Goal: Find contact information: Find contact information

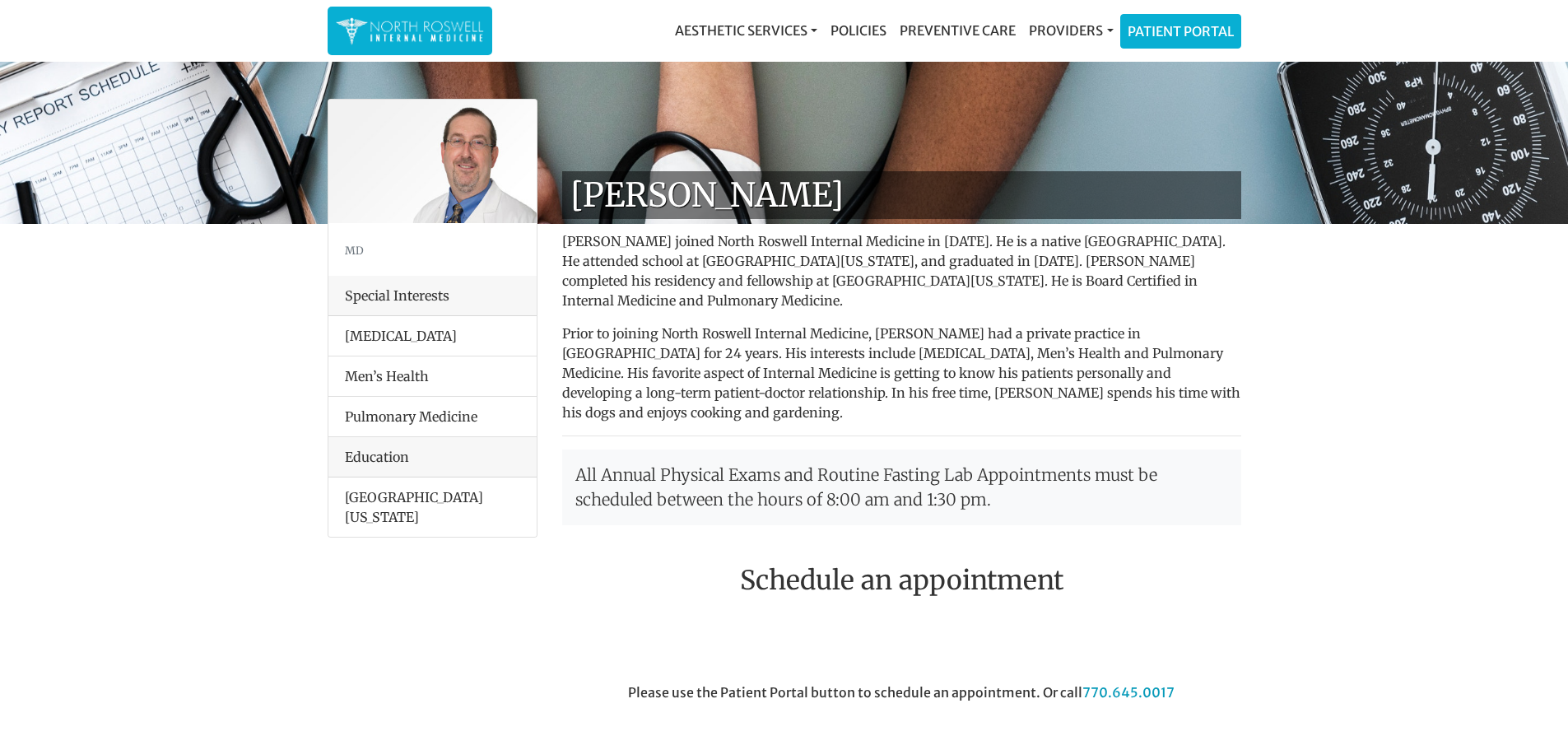
click at [896, 565] on h2 "Schedule an appointment" at bounding box center [902, 580] width 679 height 31
click at [412, 29] on img at bounding box center [410, 31] width 148 height 32
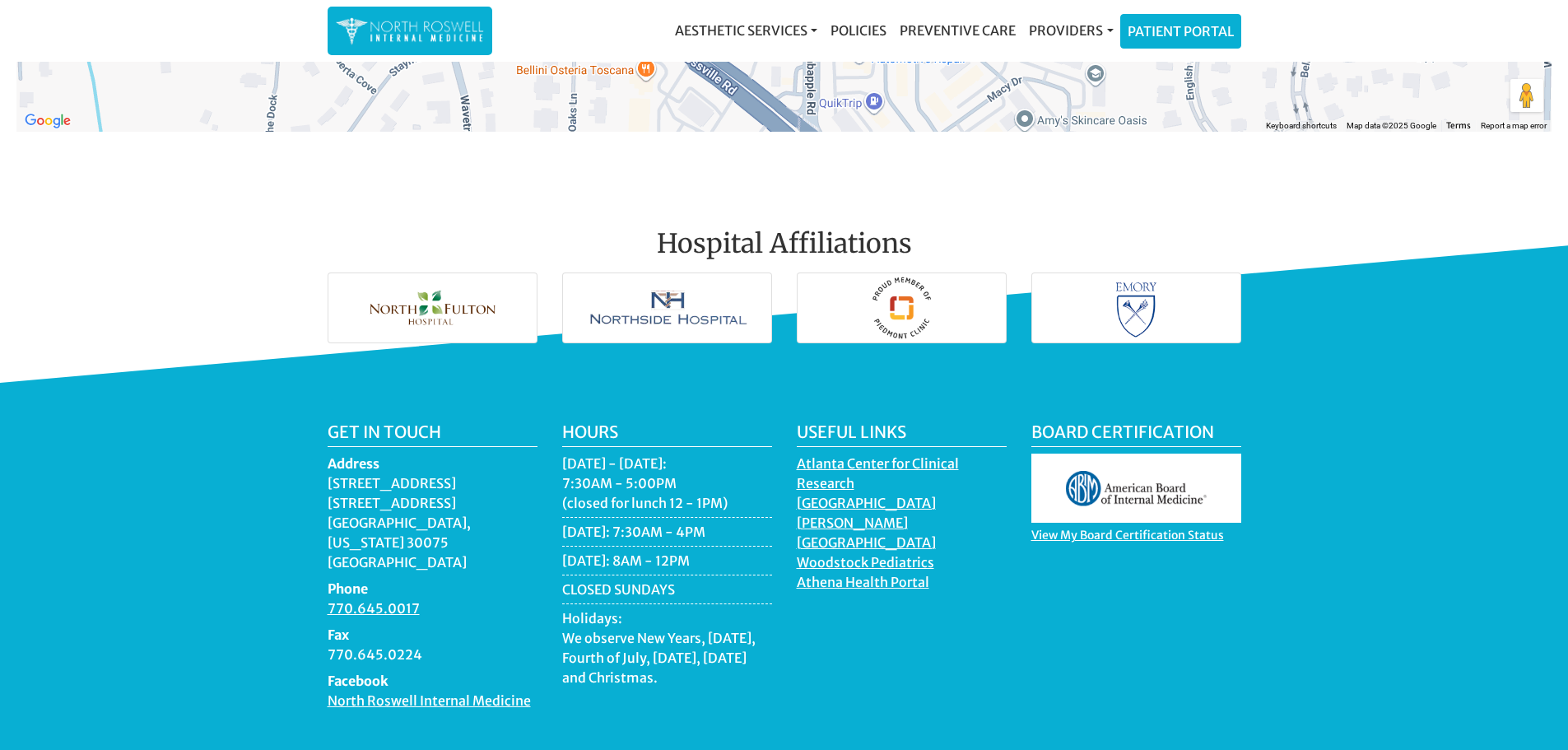
scroll to position [2280, 0]
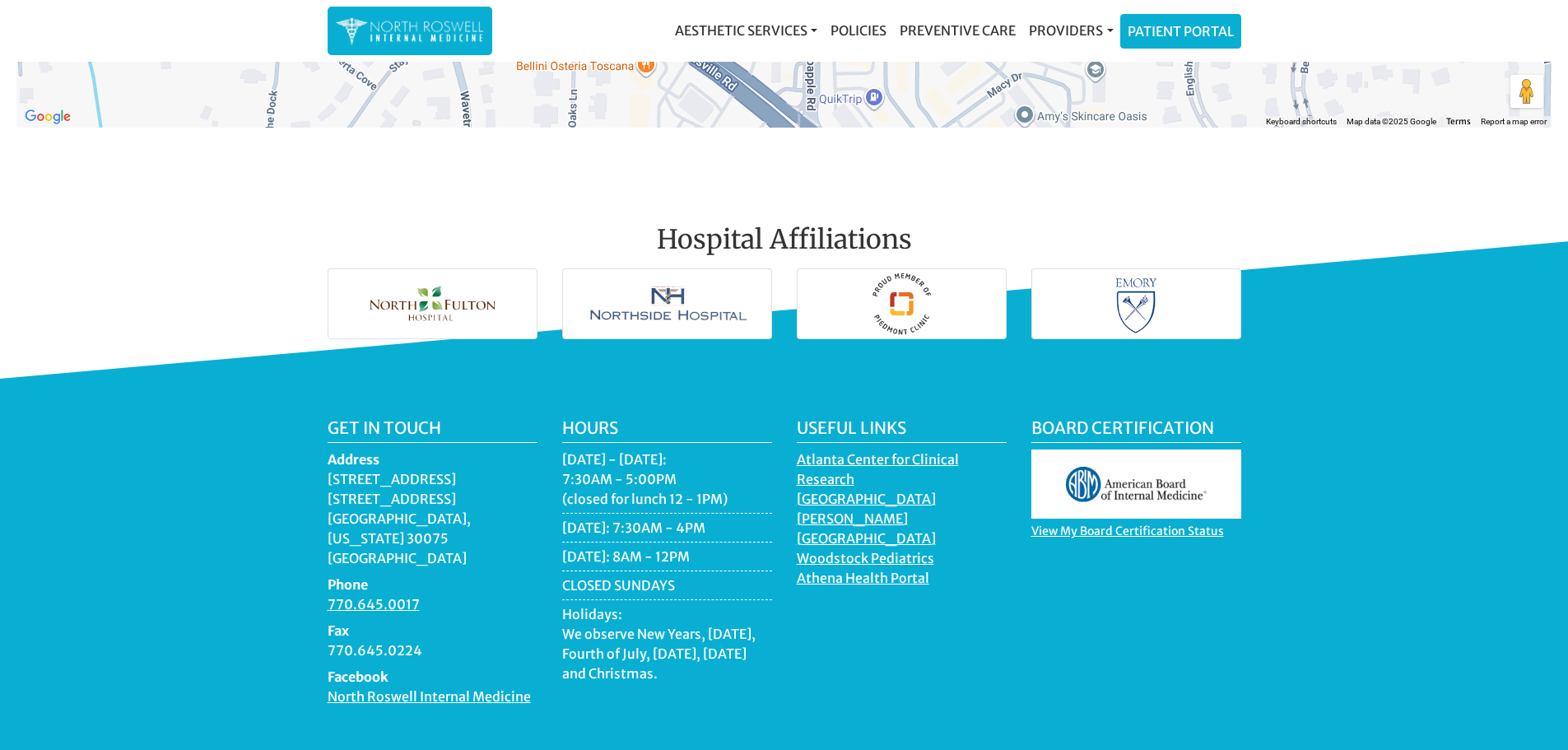
drag, startPoint x: 326, startPoint y: 474, endPoint x: 469, endPoint y: 471, distance: 143.0
click at [469, 471] on div "Get in touch Address [STREET_ADDRESS][US_STATE] Phone 770.645.0017 Fax 770.645.…" at bounding box center [432, 569] width 234 height 302
copy dd "[STREET_ADDRESS]"
drag, startPoint x: 461, startPoint y: 493, endPoint x: 327, endPoint y: 493, distance: 134.0
click at [328, 493] on dd "[STREET_ADDRESS][US_STATE]" at bounding box center [433, 519] width 210 height 99
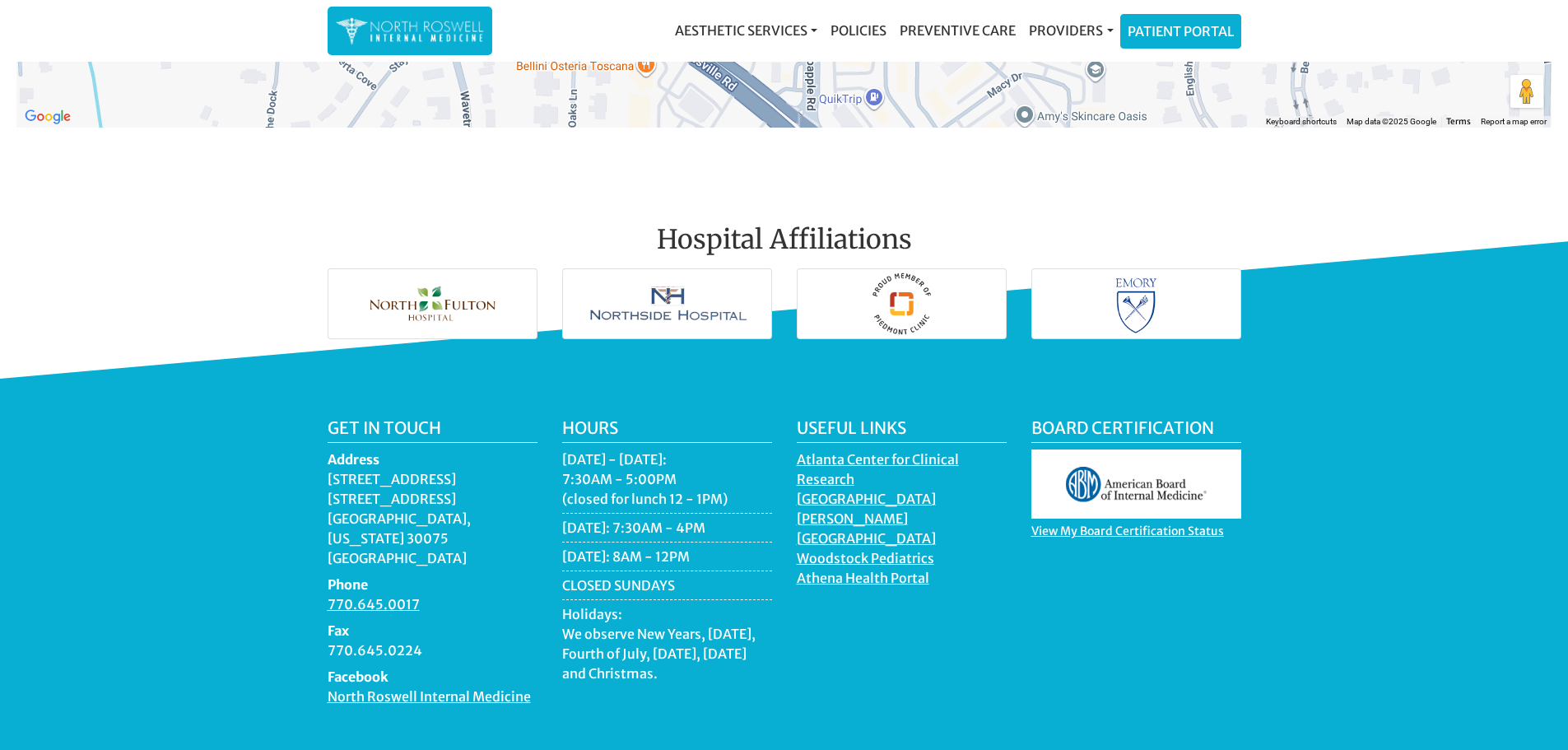
drag, startPoint x: 329, startPoint y: 510, endPoint x: 514, endPoint y: 504, distance: 185.1
click at [514, 504] on div "Get in touch Address [STREET_ADDRESS][US_STATE] Phone 770.645.0017 Fax 770.645.…" at bounding box center [432, 569] width 234 height 302
copy dd "[GEOGRAPHIC_DATA], [US_STATE] 30075"
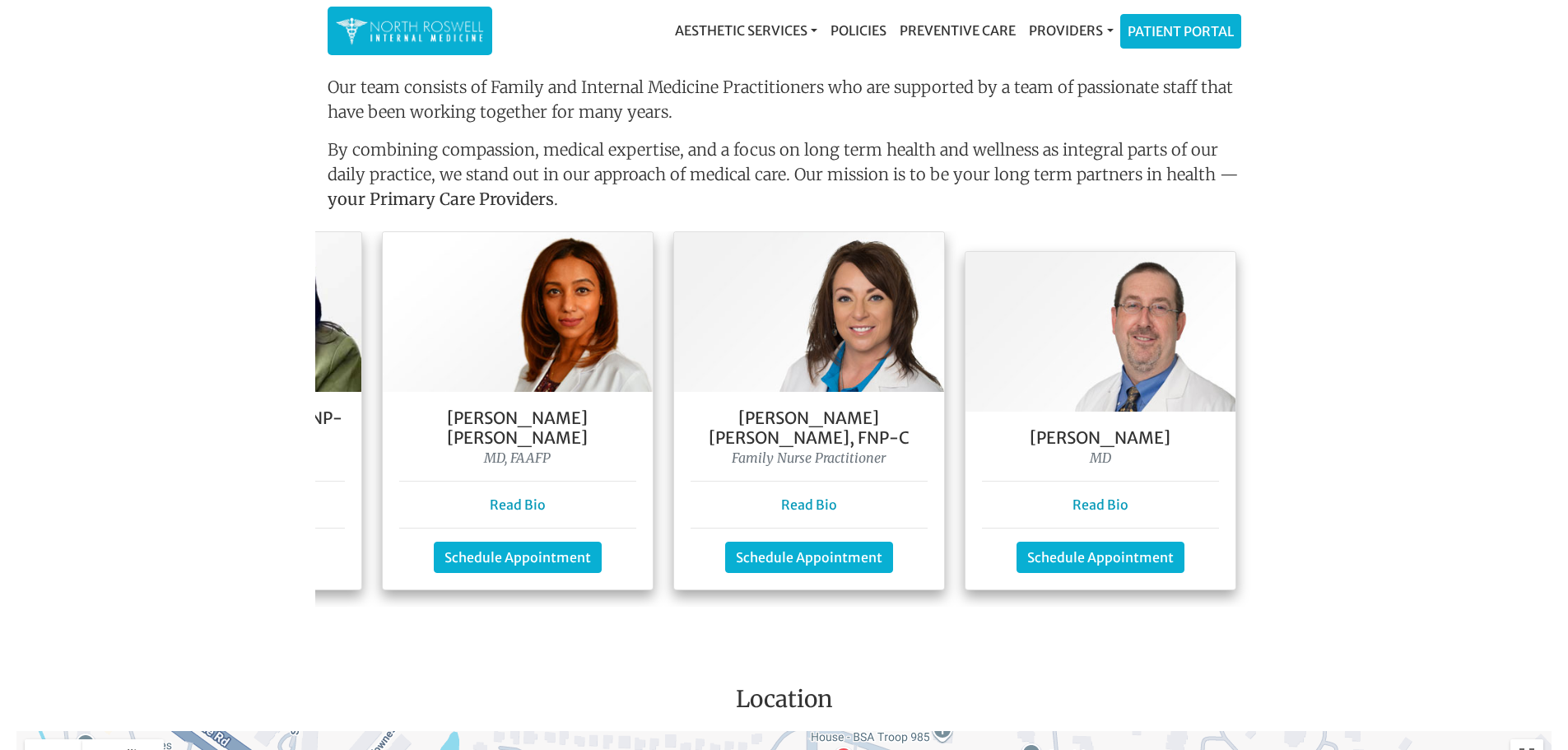
scroll to position [0, 544]
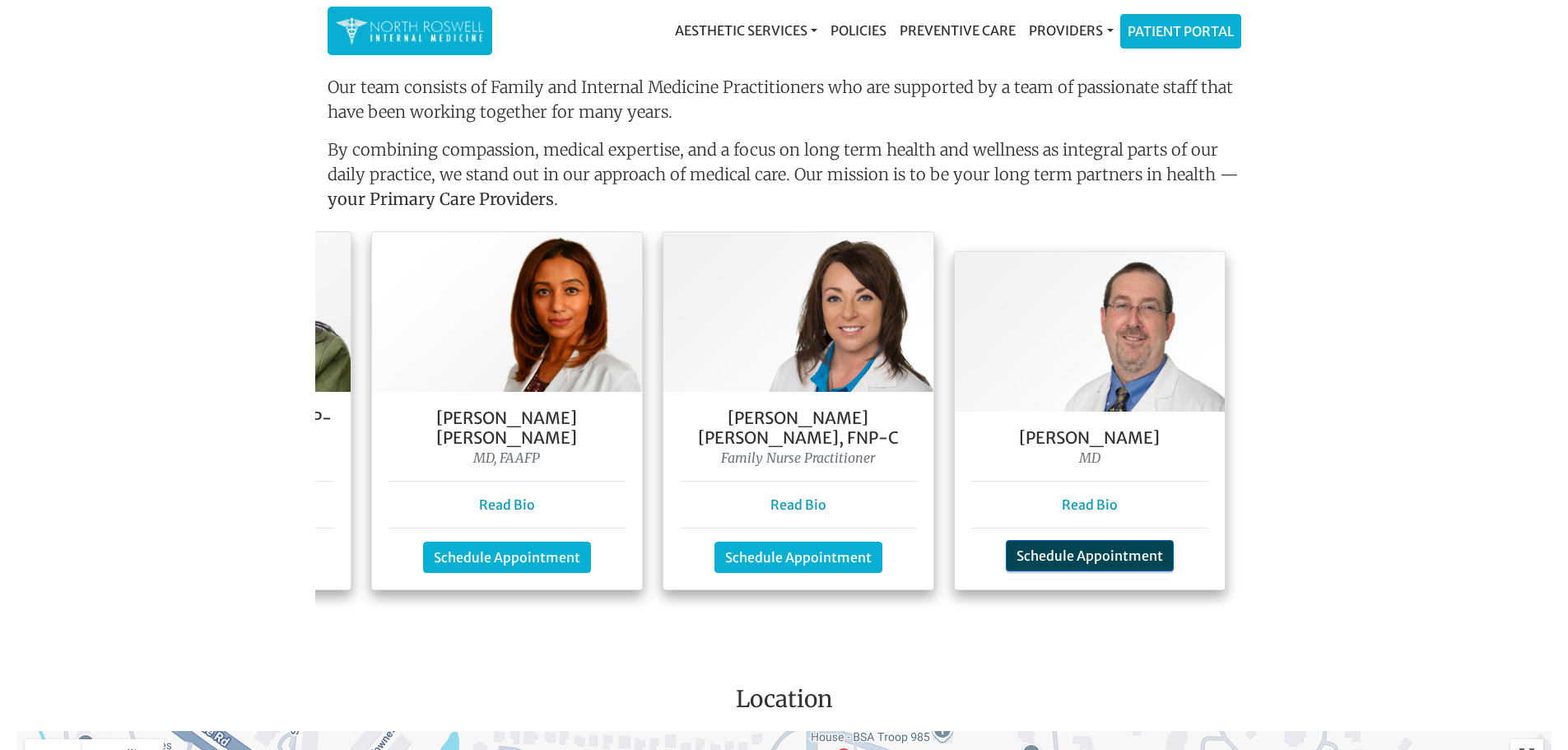
click at [1114, 541] on link "Schedule Appointment" at bounding box center [1090, 556] width 168 height 31
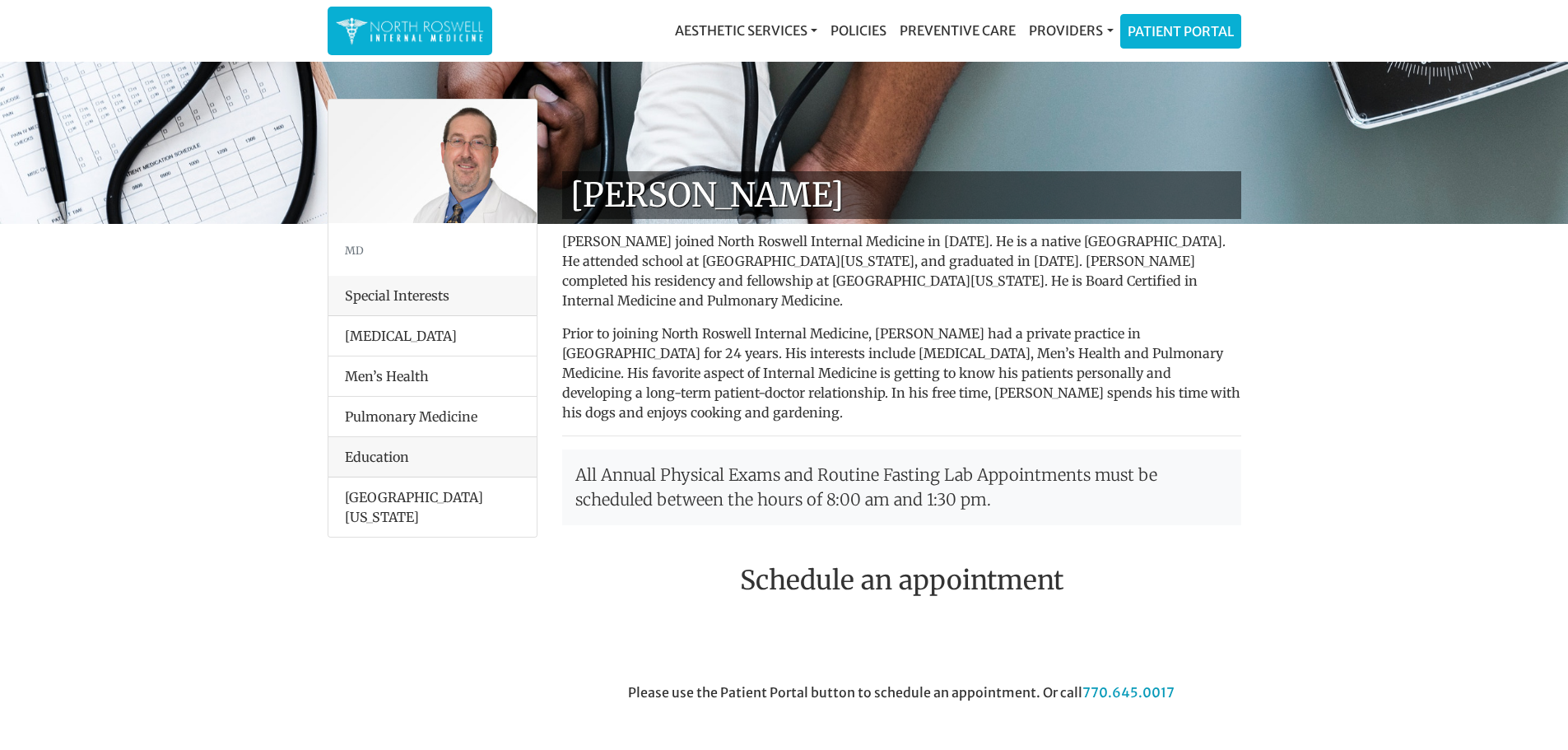
scroll to position [589, 0]
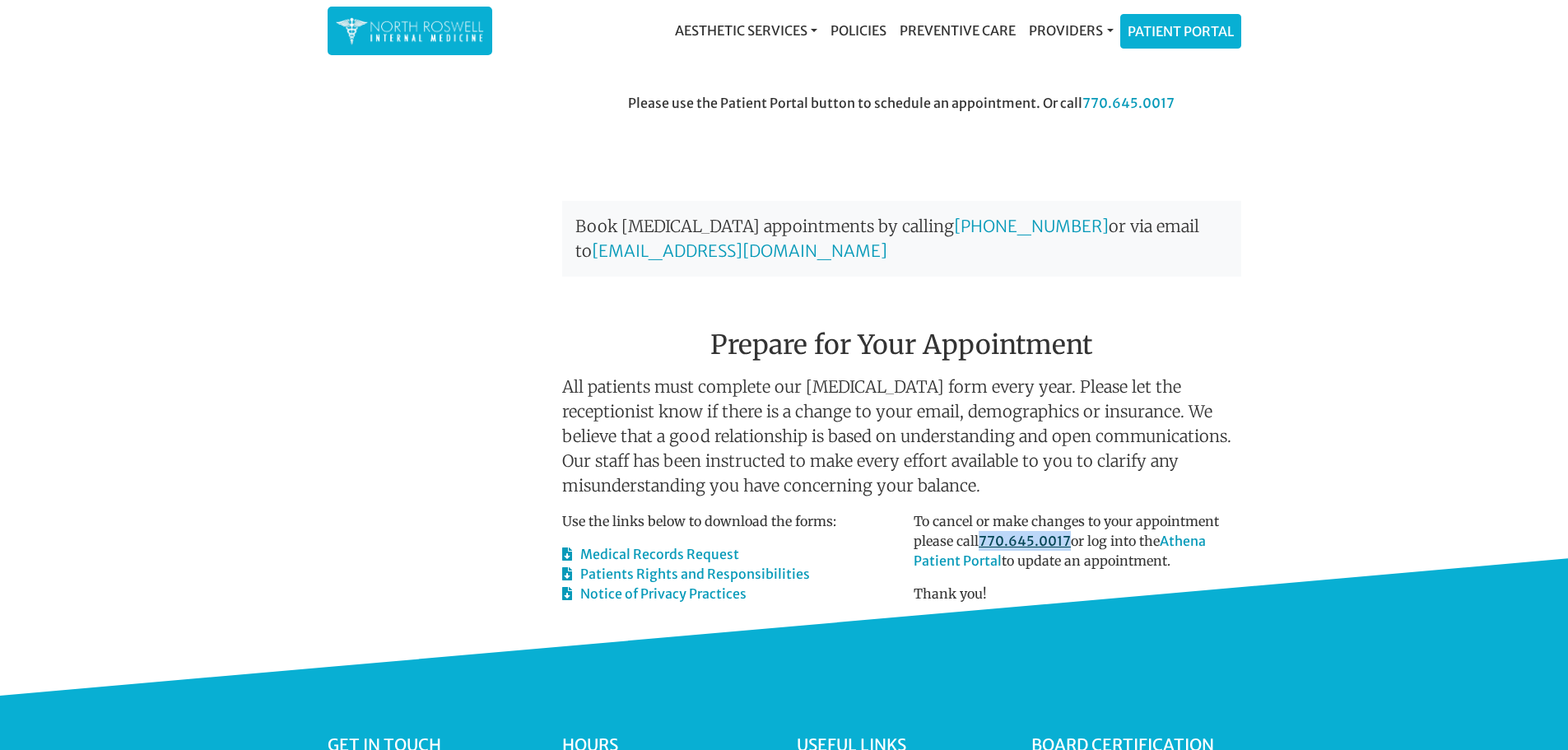
drag, startPoint x: 978, startPoint y: 518, endPoint x: 1068, endPoint y: 513, distance: 90.1
click at [1068, 513] on p "To cancel or make changes to your appointment please call 770.645.0017 or log i…" at bounding box center [1077, 541] width 328 height 60
copy p "770.645.0017"
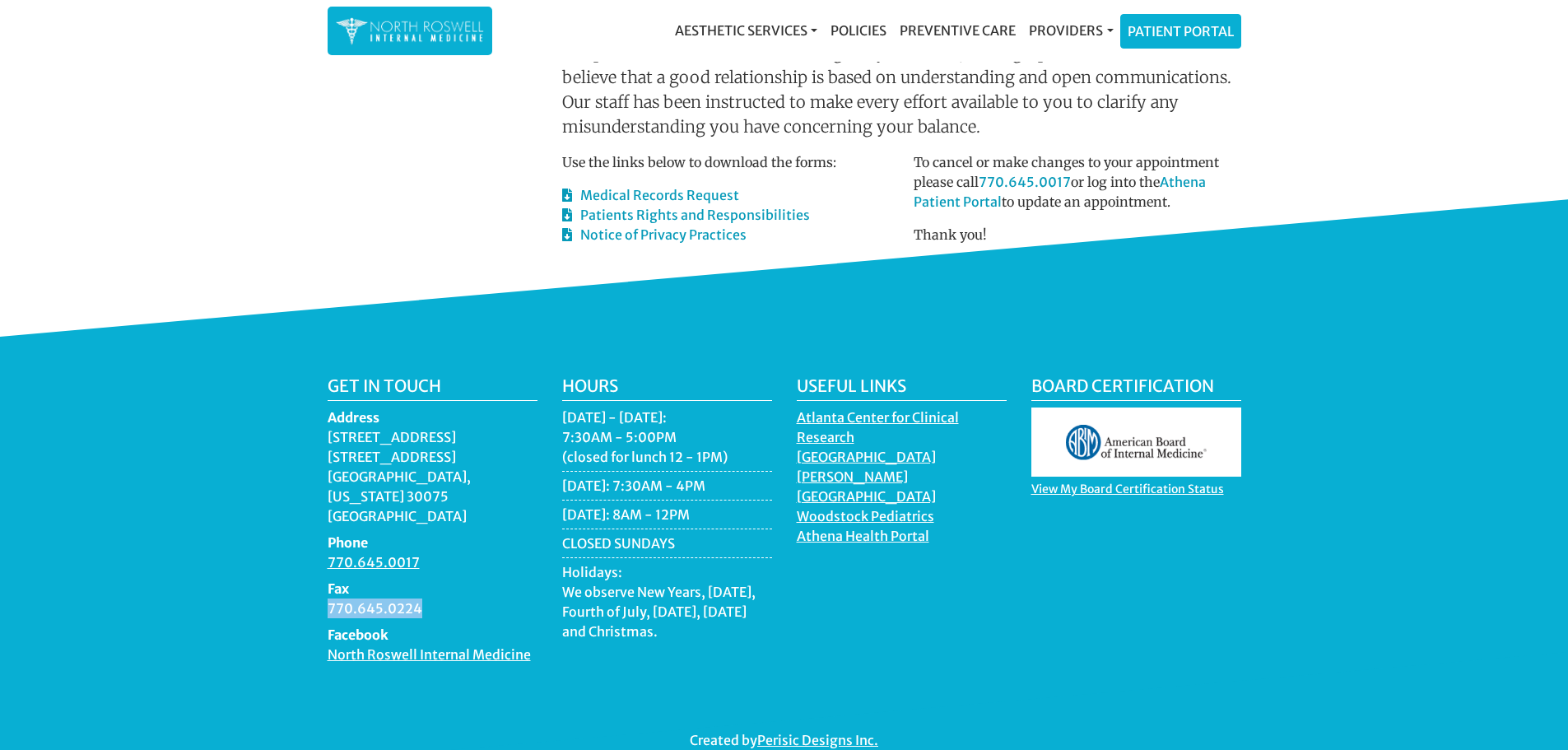
drag, startPoint x: 328, startPoint y: 568, endPoint x: 438, endPoint y: 569, distance: 110.0
click at [438, 599] on dd "770.645.0224" at bounding box center [433, 609] width 210 height 20
copy dd "770.645.0224"
click at [1192, 9] on nav "Aesthetic Services Events & Providers Morpheus8 Skin Pen Xeomin Policies Preven…" at bounding box center [784, 30] width 913 height 61
click at [1197, 22] on link "Patient Portal" at bounding box center [1181, 29] width 119 height 33
